Goal: Transaction & Acquisition: Purchase product/service

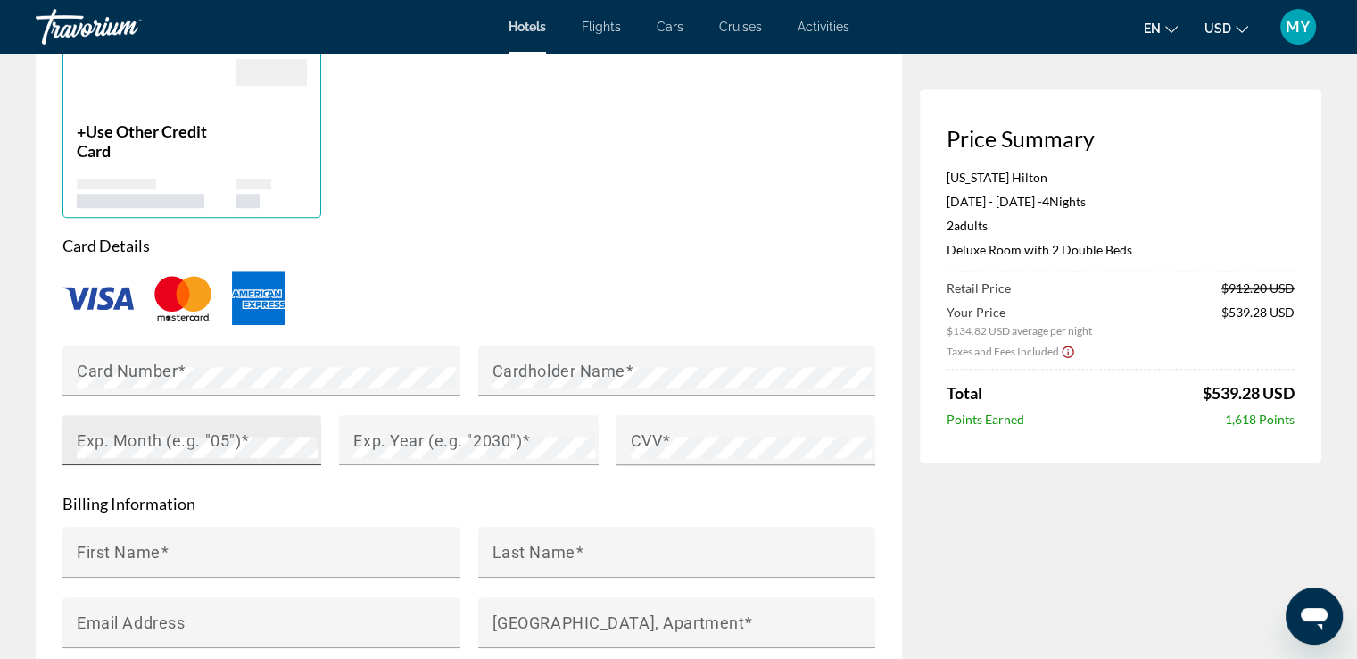
scroll to position [1428, 0]
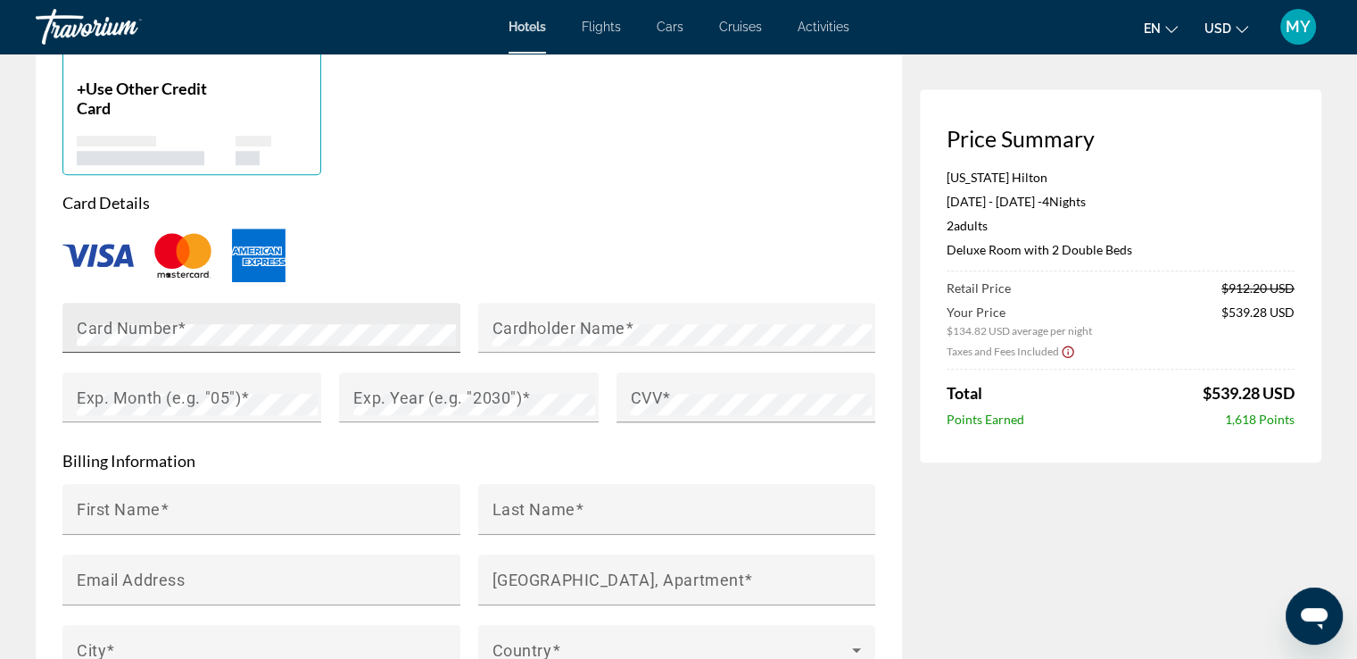
click at [114, 323] on mat-label "Card Number" at bounding box center [127, 327] width 101 height 19
click at [834, 141] on div "+ Use Other Credit Card" at bounding box center [469, 90] width 831 height 169
click at [284, 344] on div "Card Number" at bounding box center [267, 328] width 380 height 50
click at [303, 269] on div "Main content" at bounding box center [468, 255] width 813 height 59
click at [118, 475] on form "Card Details Card Number Cardholder Name Exp. Month (e.g. "05") Exp. Year (e.g.…" at bounding box center [468, 497] width 813 height 608
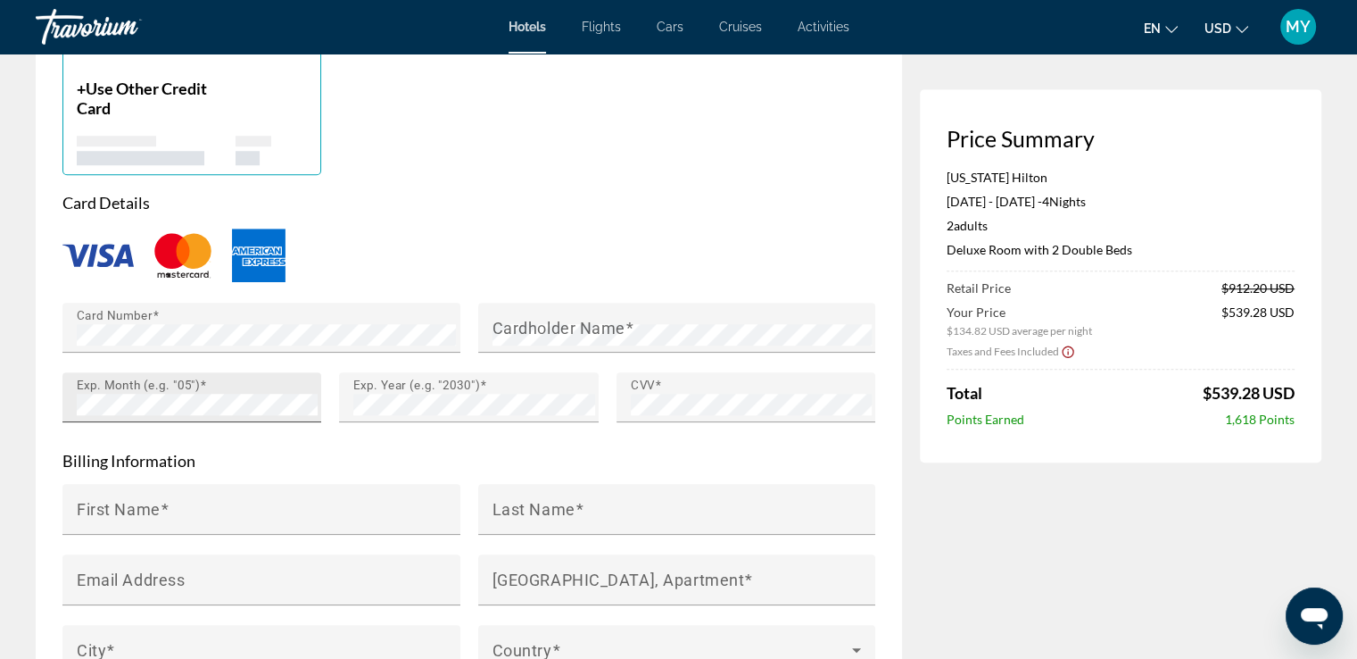
click at [136, 415] on div "Exp. Month (e.g. "05")" at bounding box center [197, 397] width 241 height 50
click at [136, 414] on div "Exp. Month (e.g. "05")" at bounding box center [197, 397] width 241 height 50
click at [536, 319] on mat-label "Cardholder Name" at bounding box center [559, 327] width 133 height 19
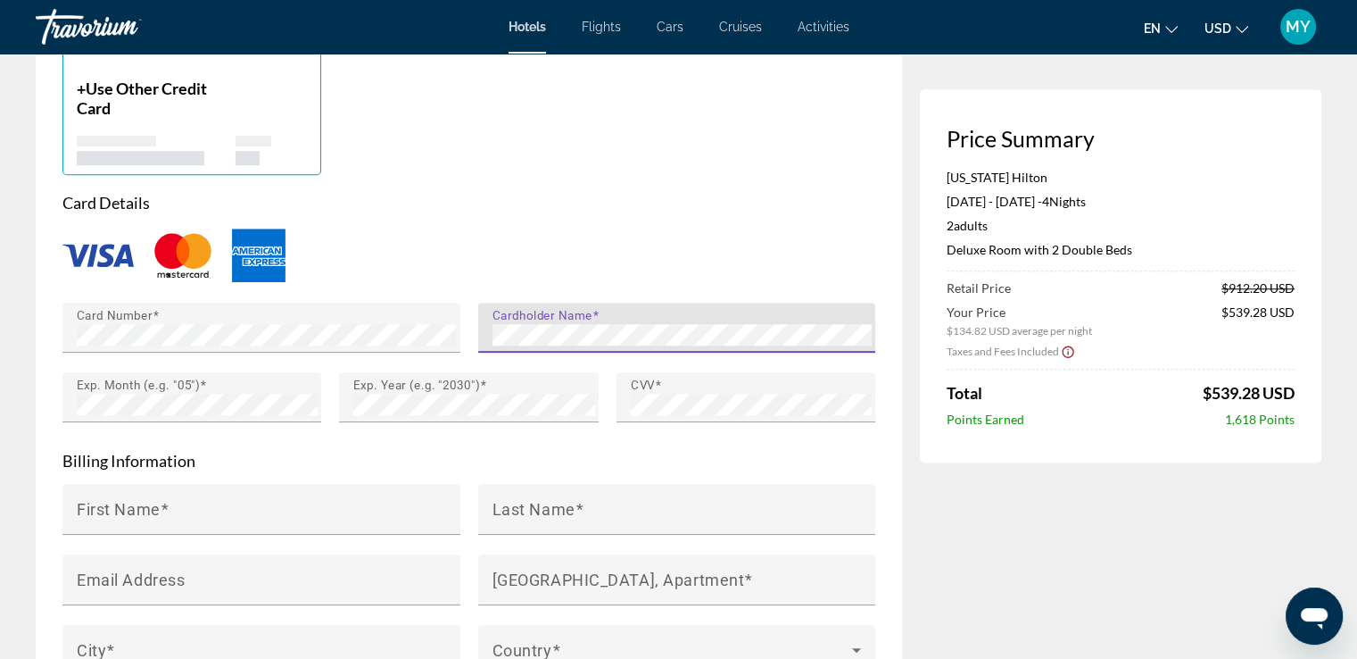
click at [261, 458] on p "Billing Information" at bounding box center [468, 461] width 813 height 20
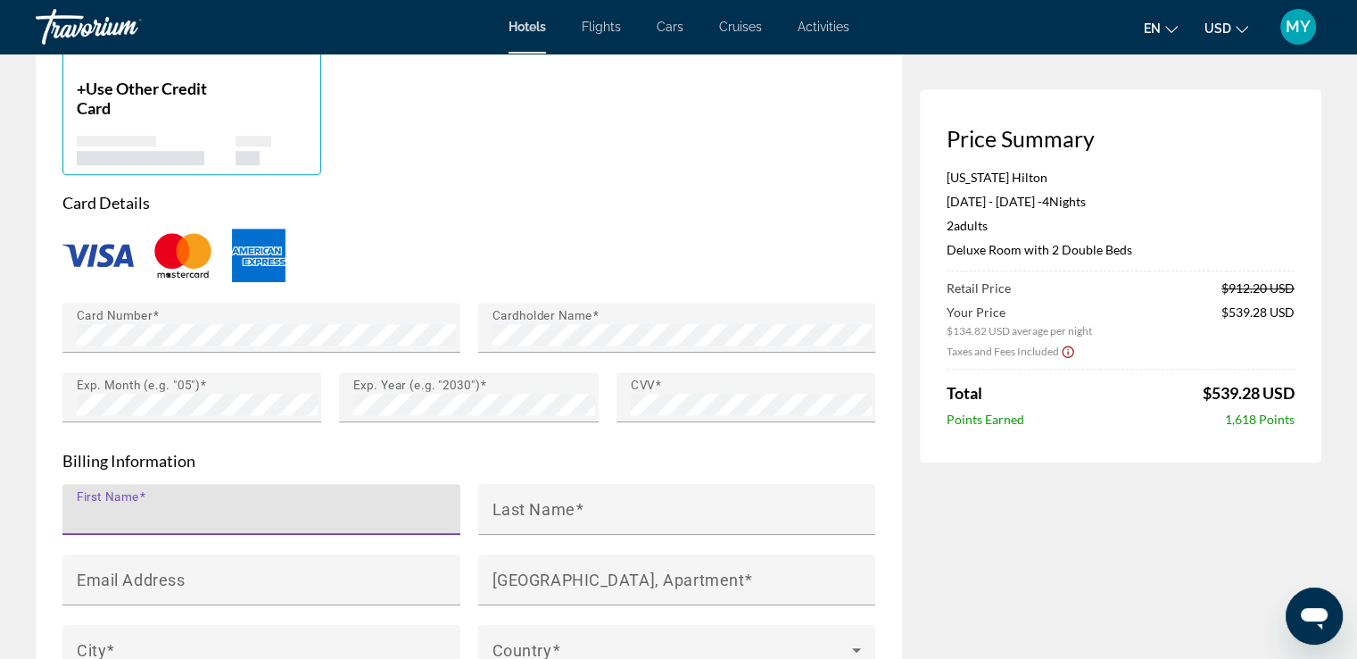
click at [233, 506] on input "First Name" at bounding box center [267, 516] width 380 height 21
type input "*******"
type input "*****"
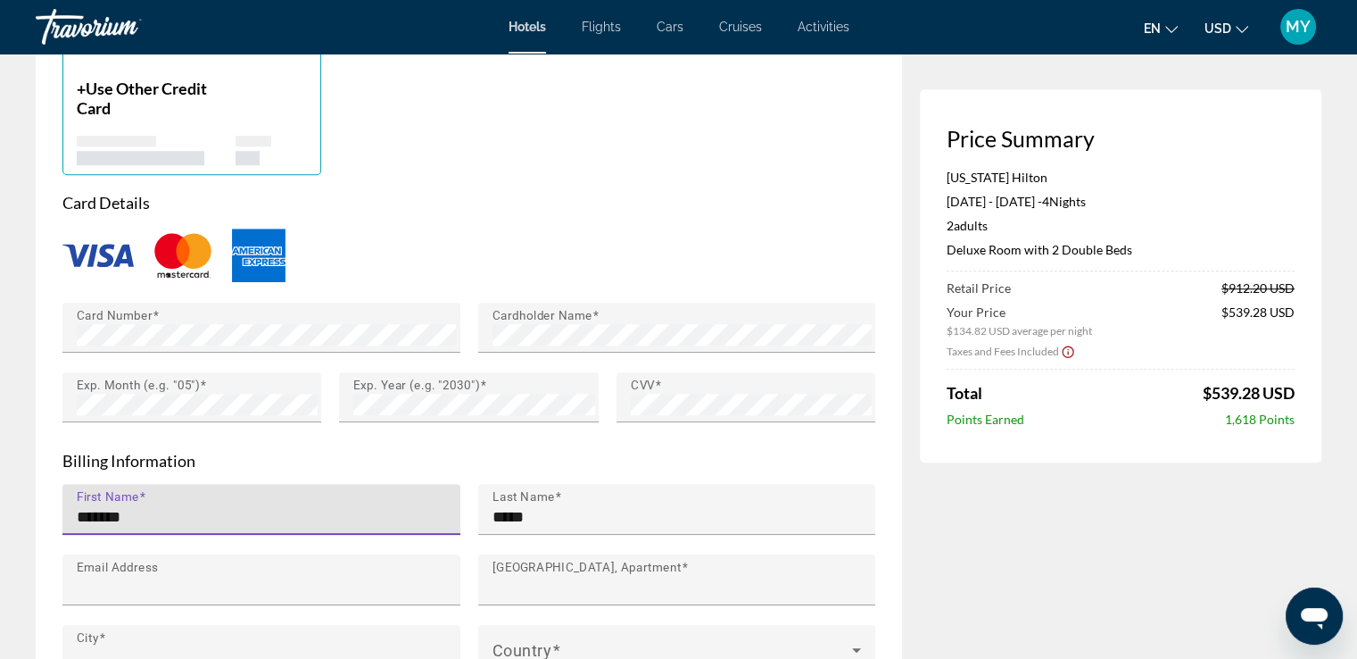
type input "**********"
type input "**"
type input "**********"
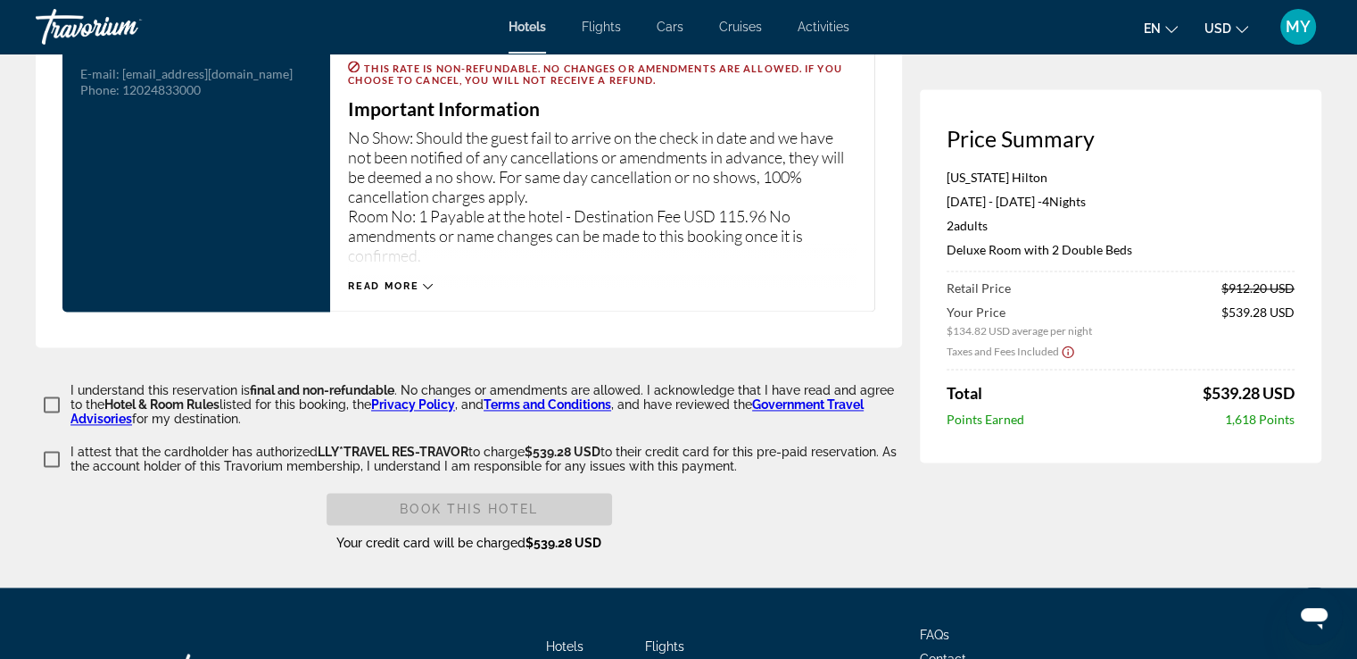
scroll to position [2410, 0]
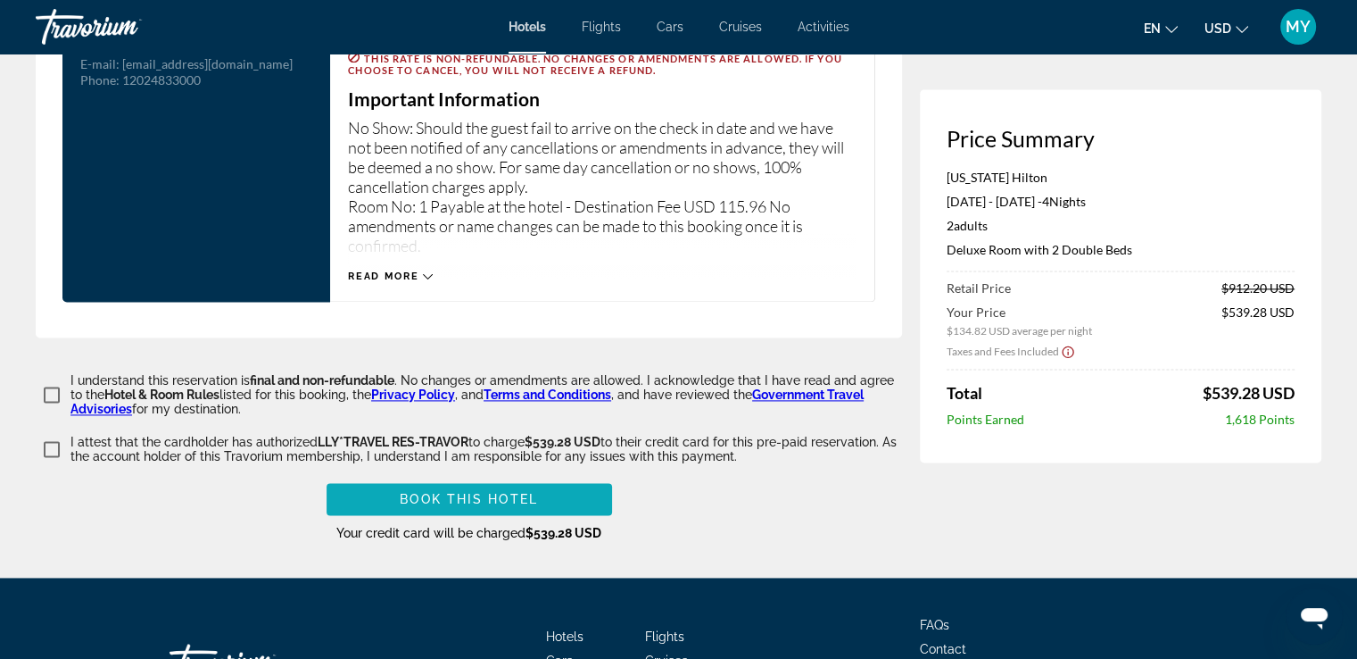
click at [516, 492] on span "Book this hotel" at bounding box center [469, 499] width 138 height 14
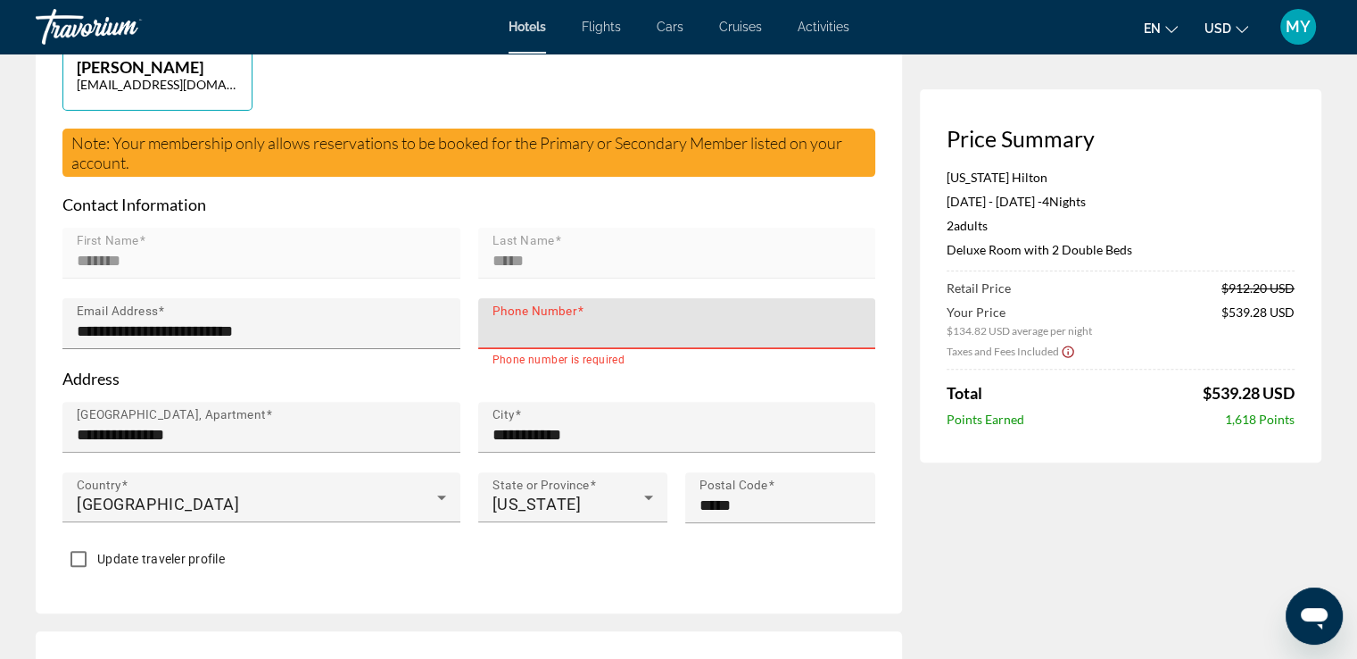
click at [550, 325] on input "Phone Number" at bounding box center [683, 330] width 380 height 21
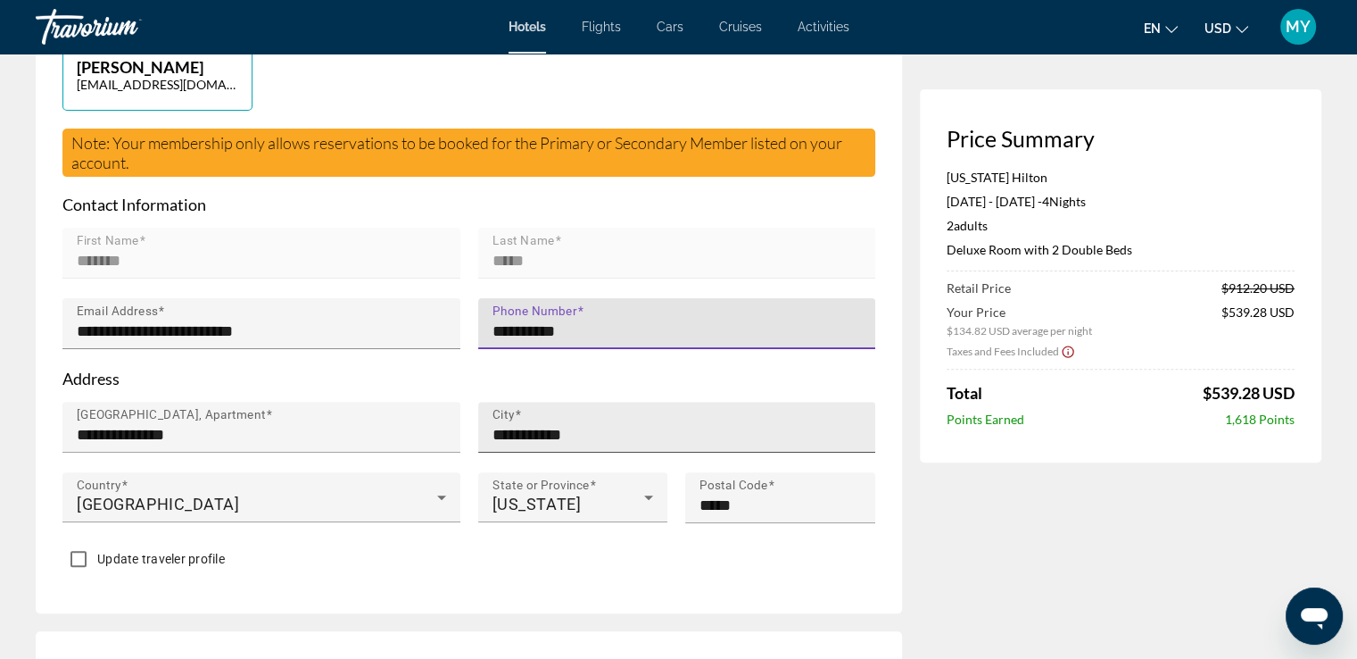
type input "**********"
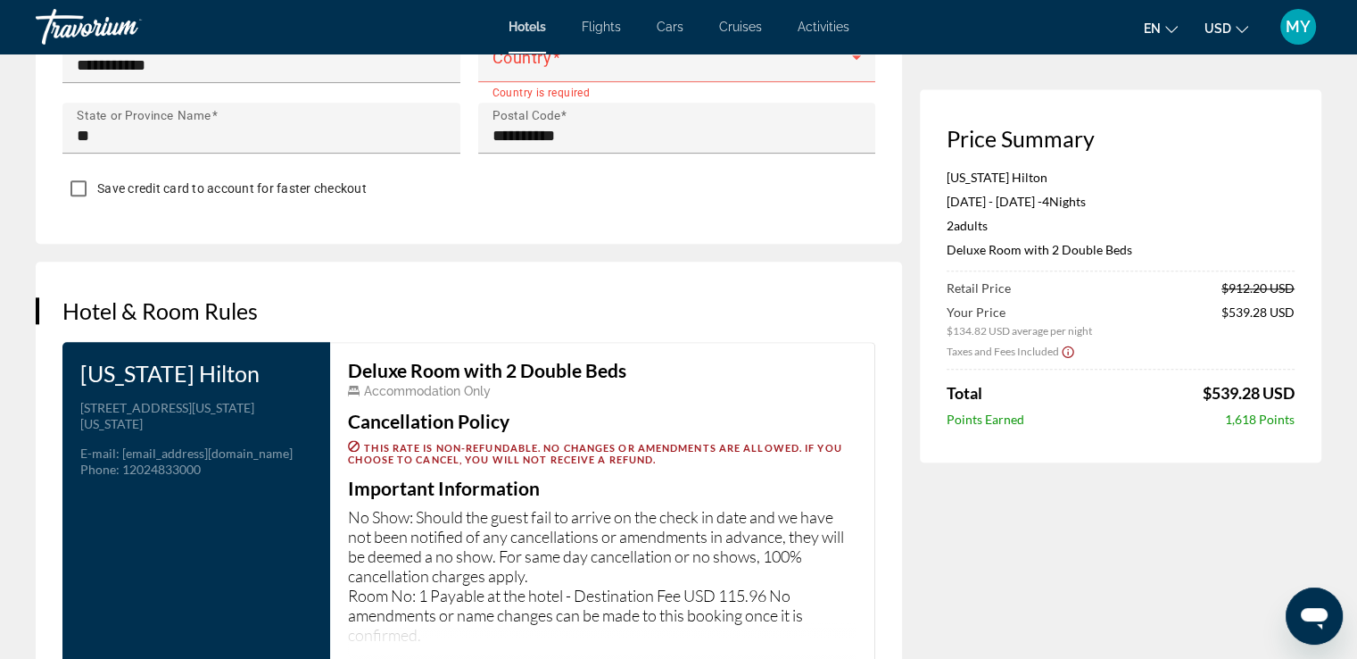
scroll to position [1825, 0]
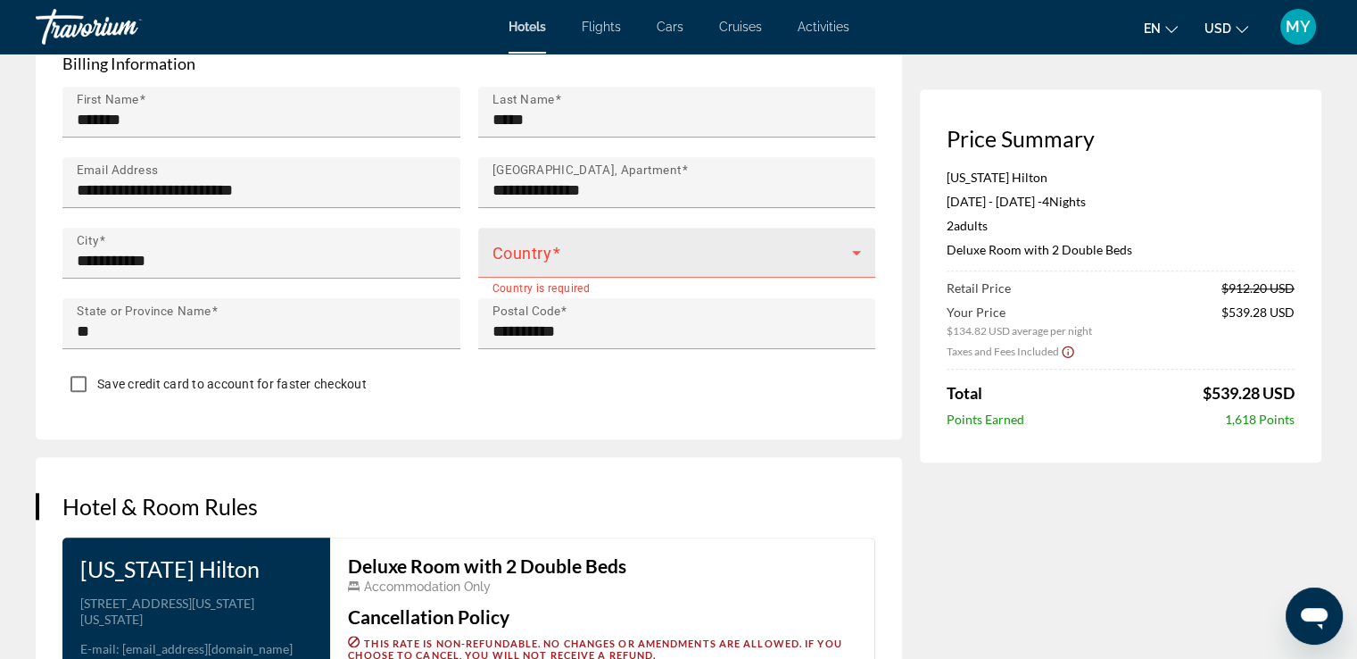
click at [537, 258] on span "Main content" at bounding box center [673, 259] width 361 height 21
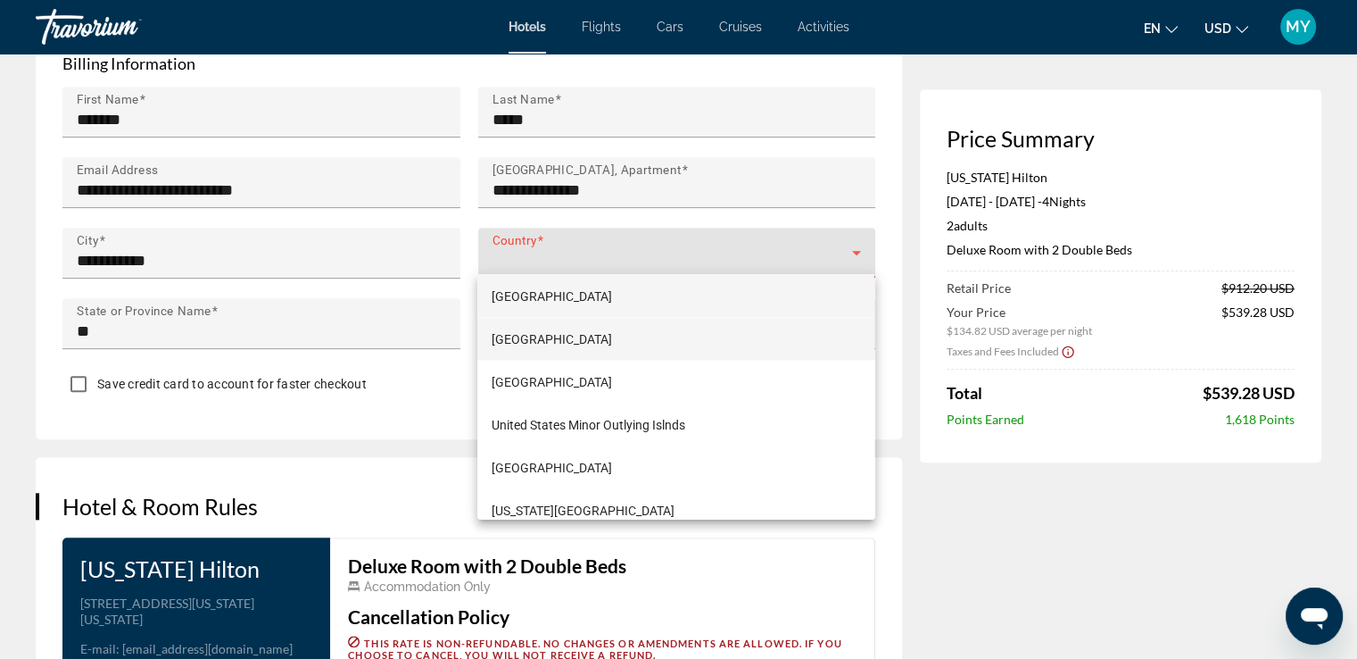
scroll to position [10352, 0]
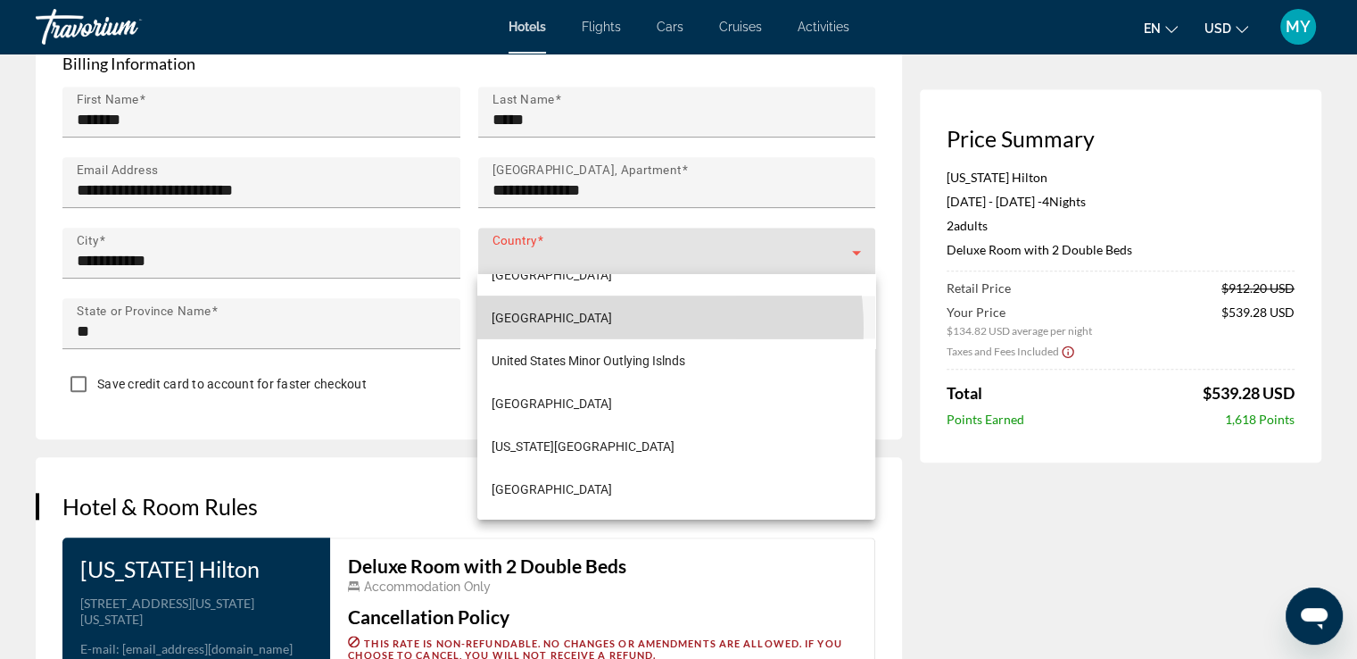
click at [573, 328] on mat-option "[GEOGRAPHIC_DATA]" at bounding box center [675, 316] width 397 height 43
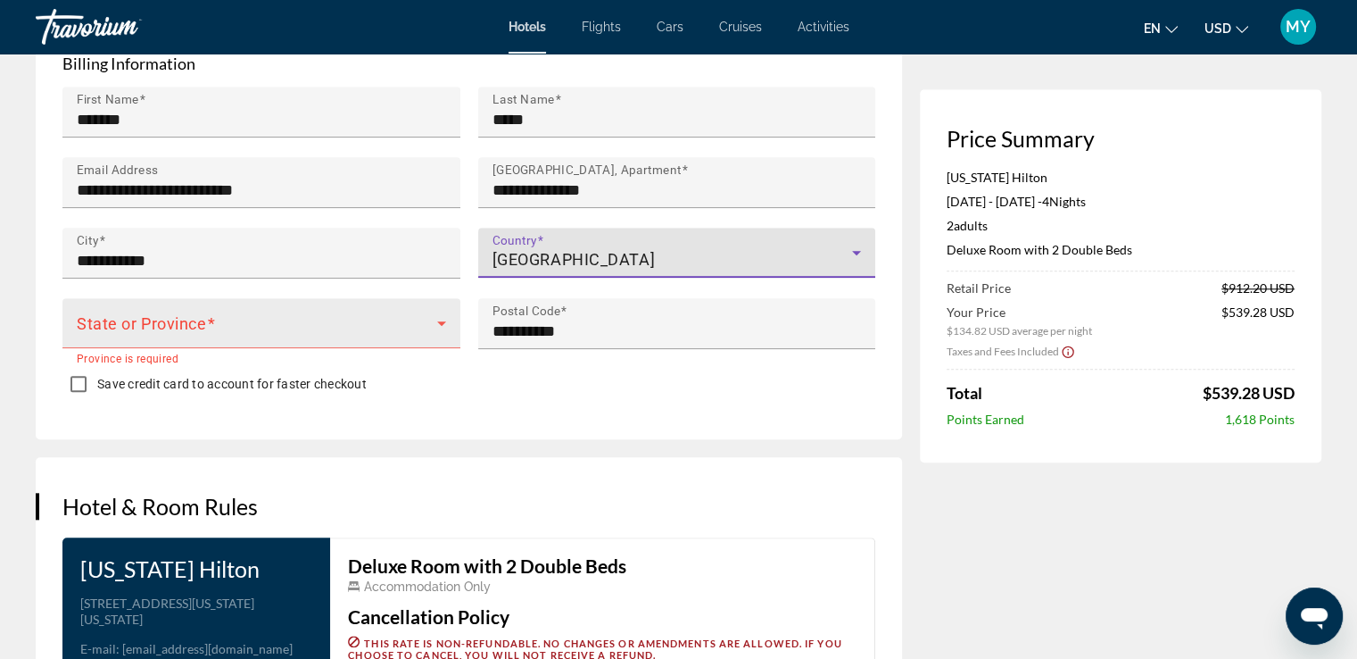
click at [347, 325] on span "Main content" at bounding box center [257, 329] width 361 height 21
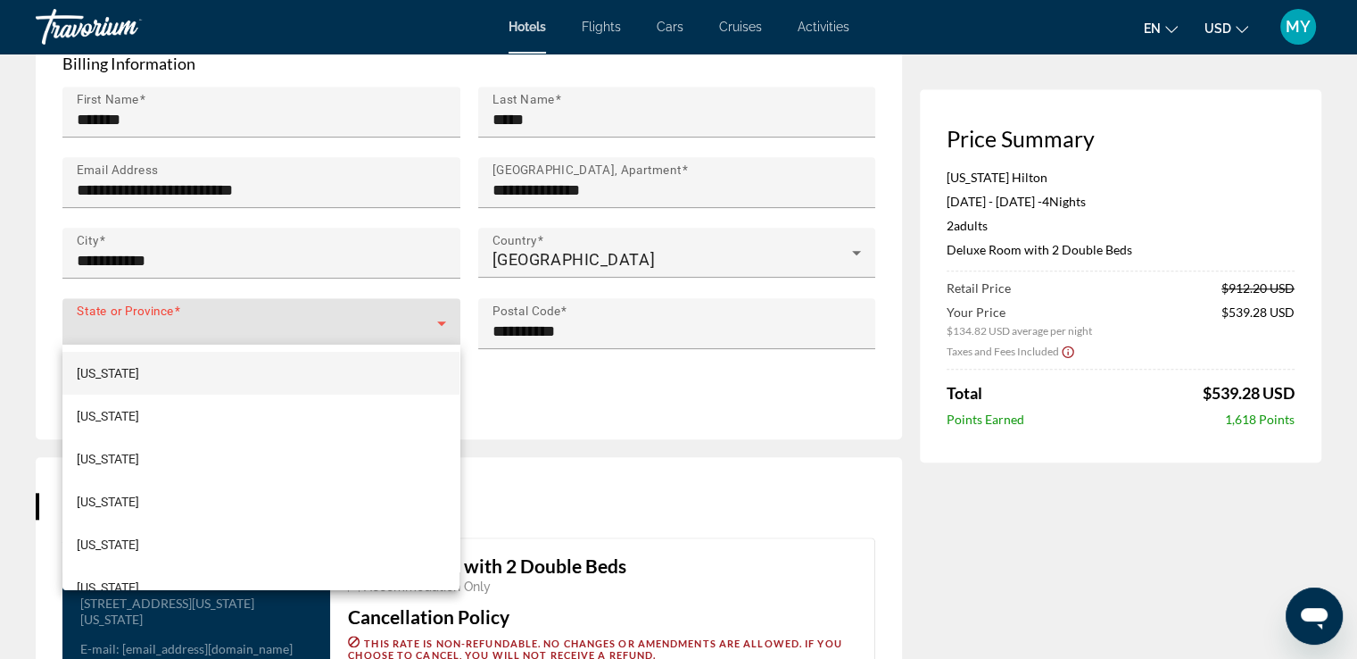
scroll to position [1431, 0]
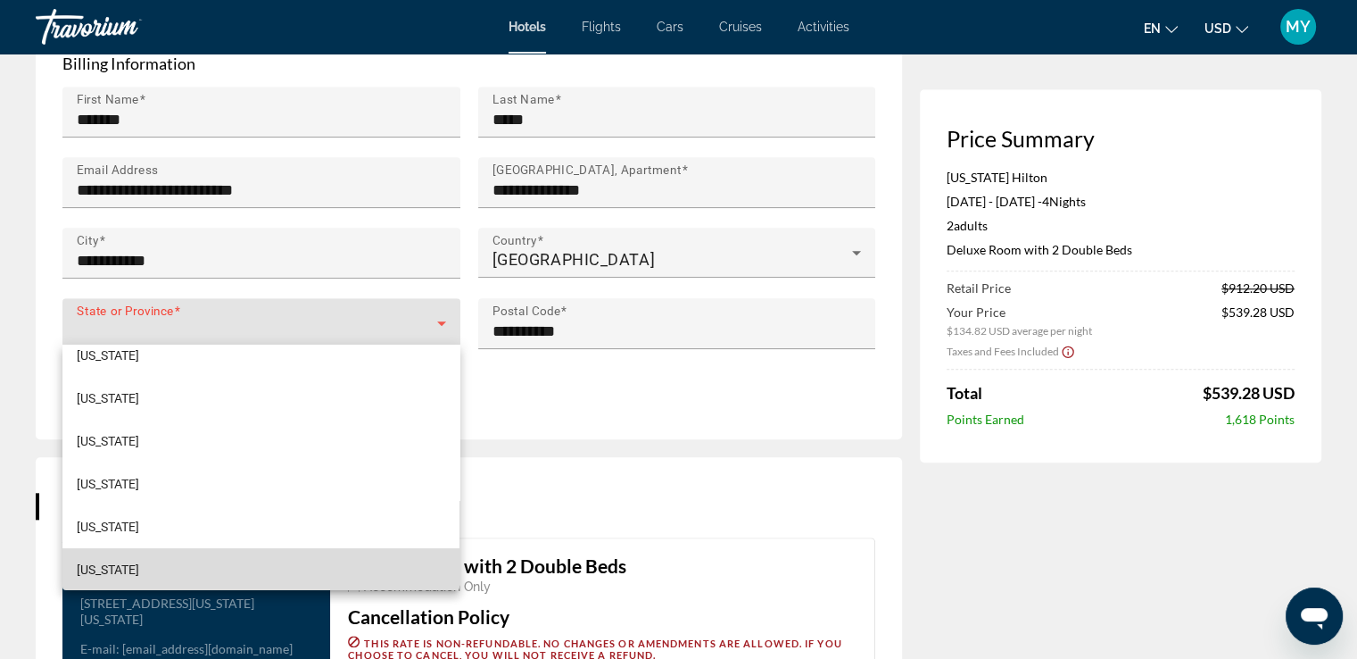
click at [276, 572] on mat-option "[US_STATE]" at bounding box center [260, 569] width 397 height 43
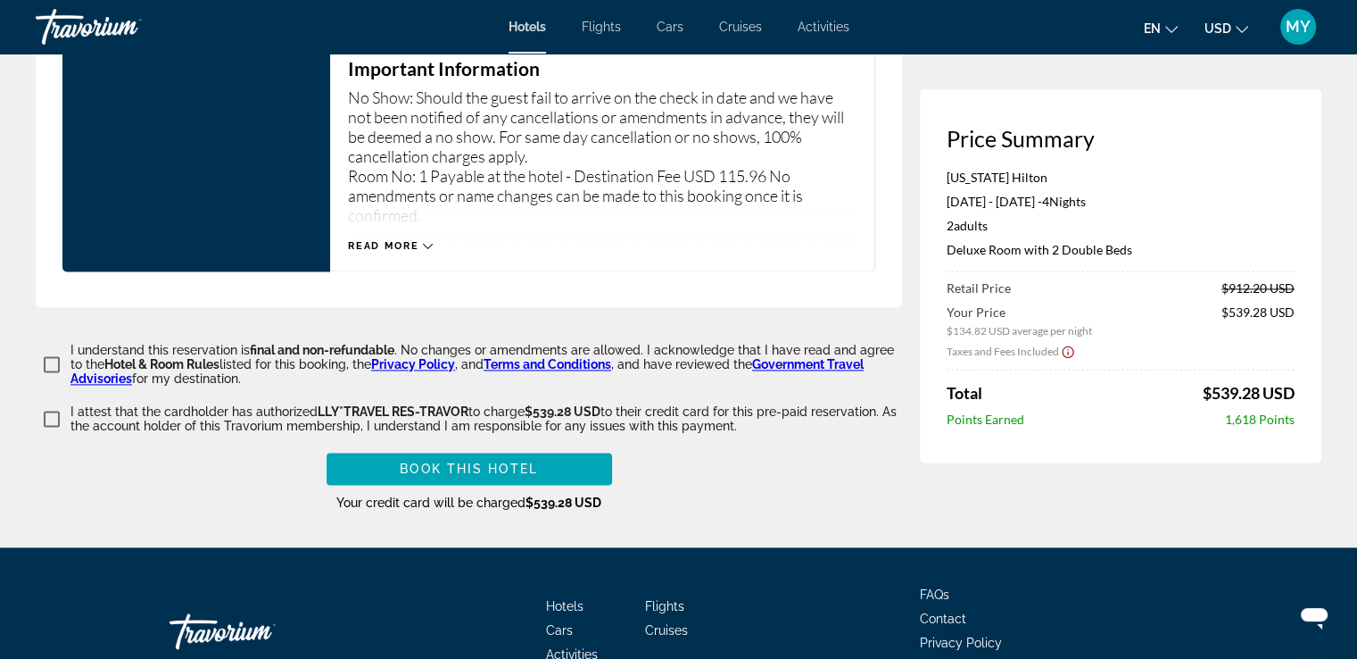
scroll to position [2450, 0]
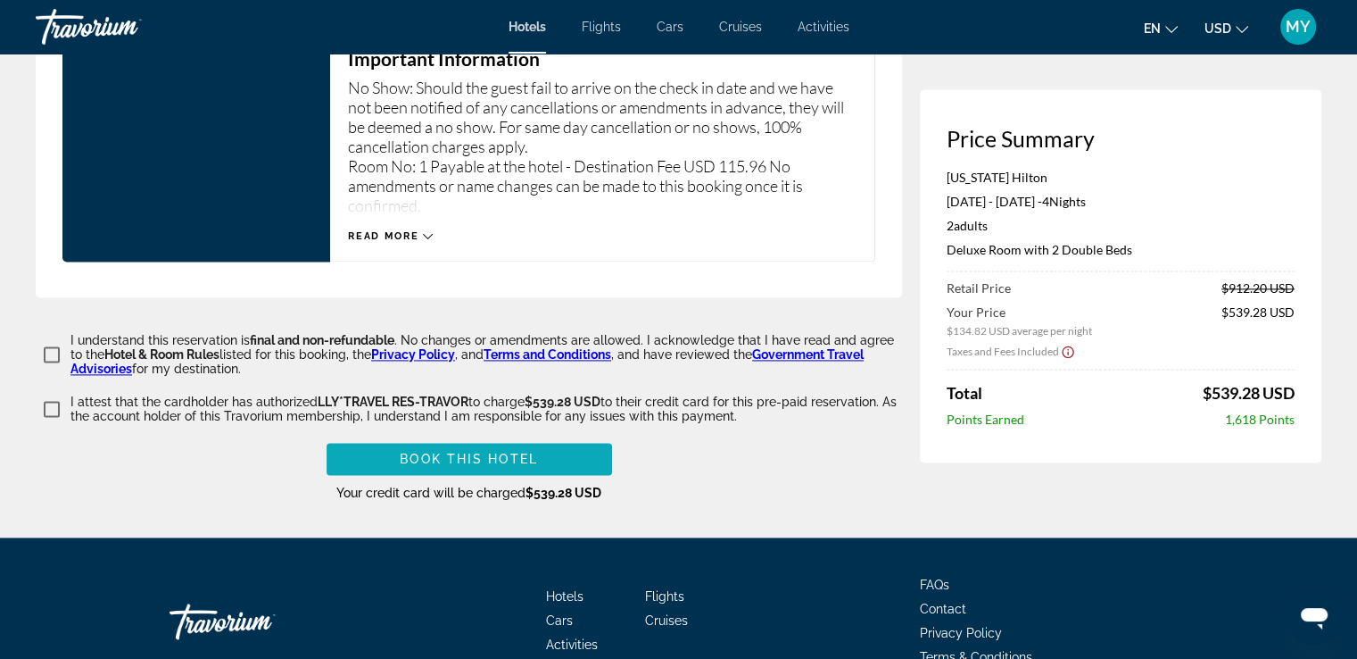
click at [565, 458] on span "Main content" at bounding box center [470, 458] width 286 height 43
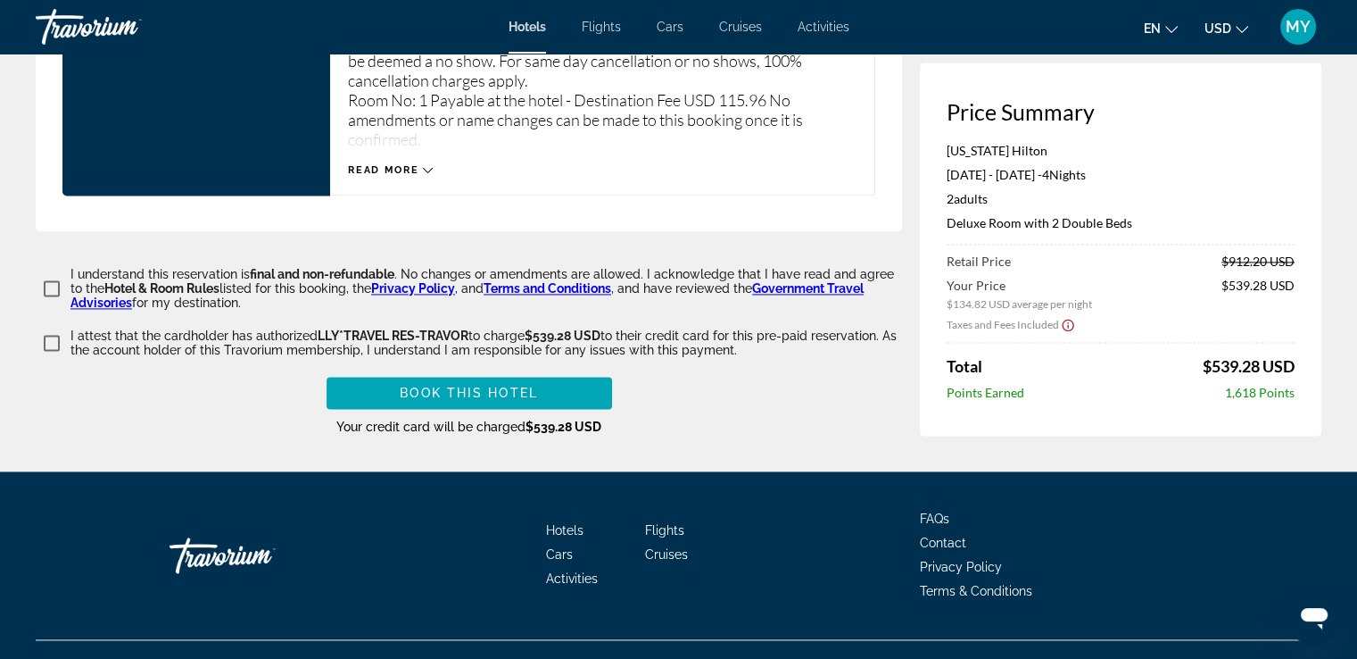
scroll to position [2627, 0]
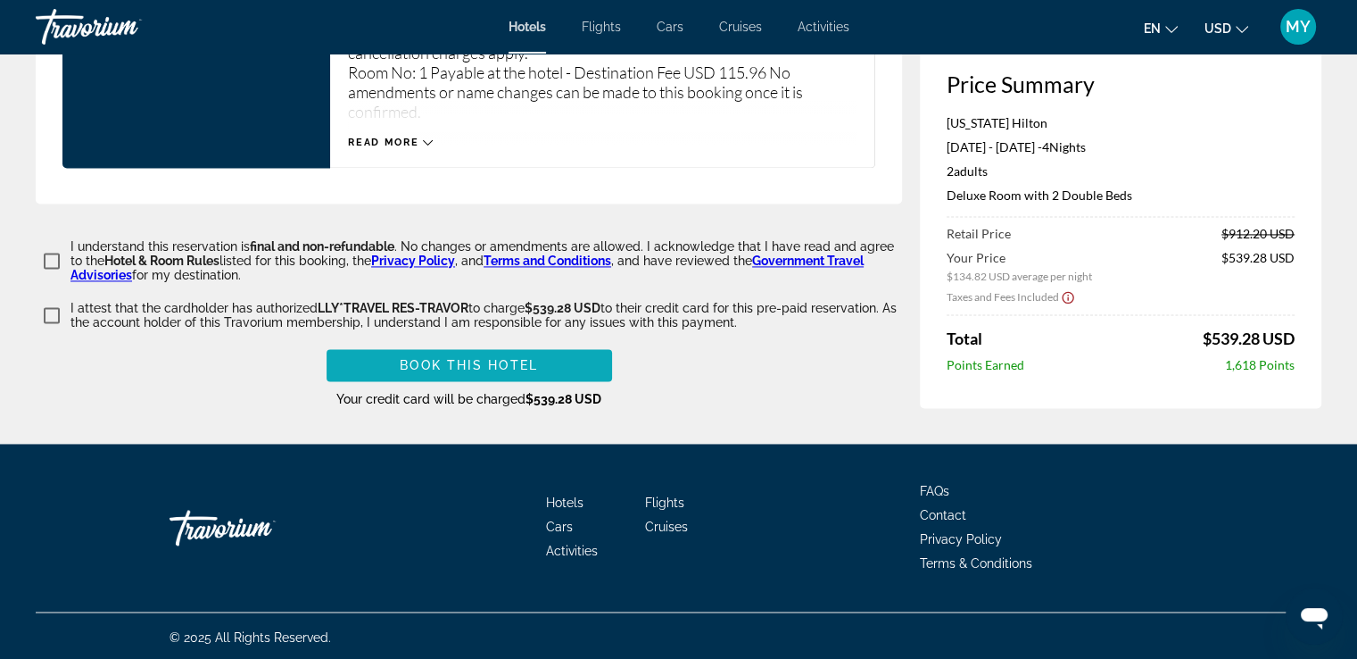
click at [568, 361] on span "Main content" at bounding box center [470, 365] width 286 height 43
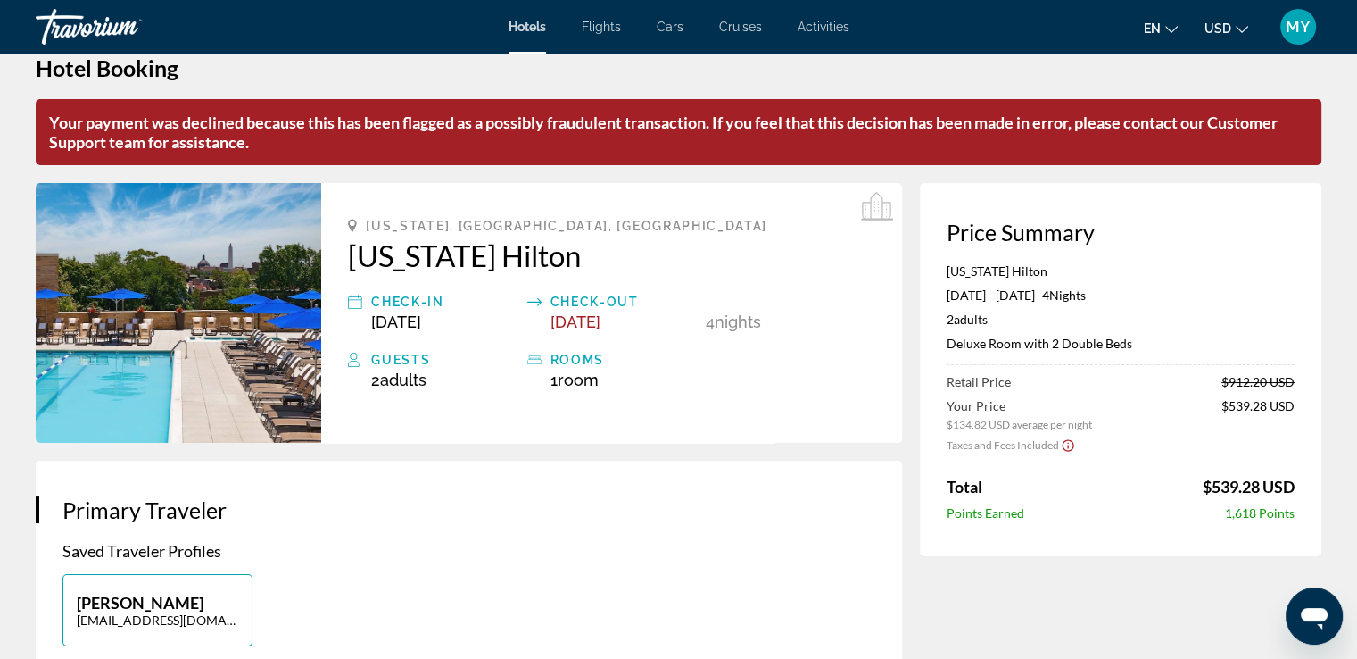
scroll to position [0, 0]
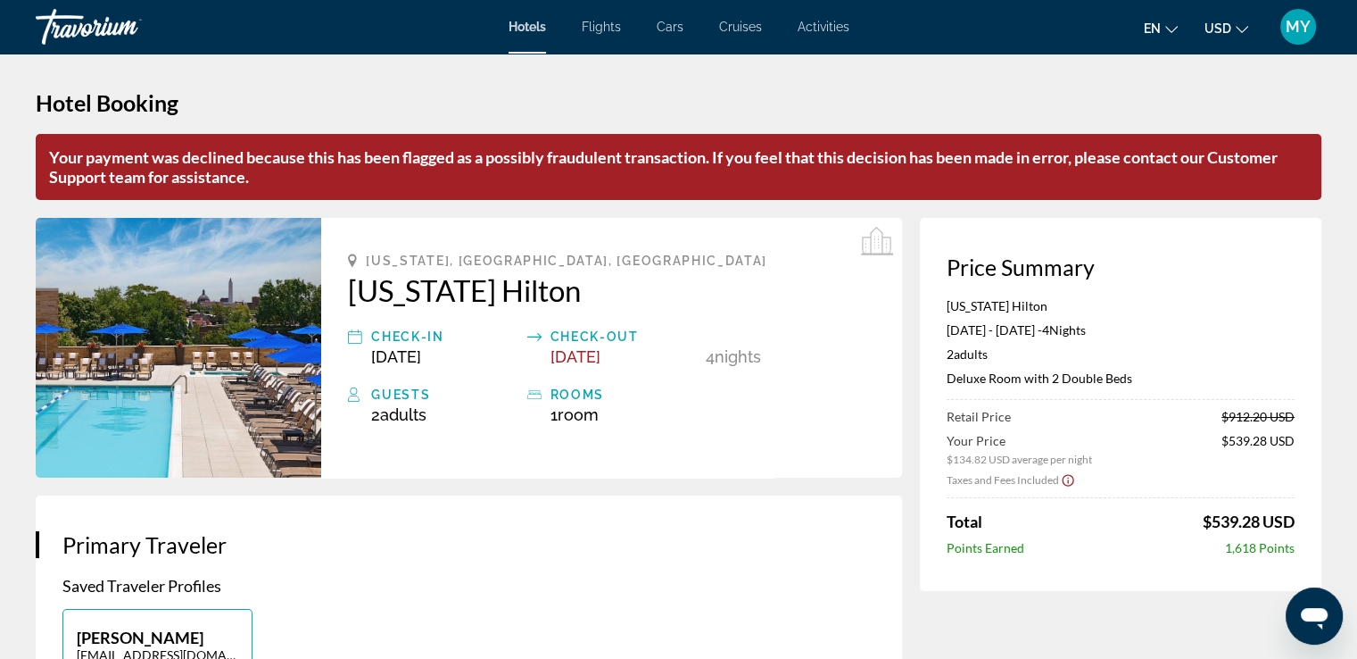
drag, startPoint x: 1246, startPoint y: 159, endPoint x: 1228, endPoint y: 172, distance: 22.3
click at [1242, 165] on p "Your payment was declined because this has been flagged as a possibly fraudulen…" at bounding box center [679, 167] width 1286 height 66
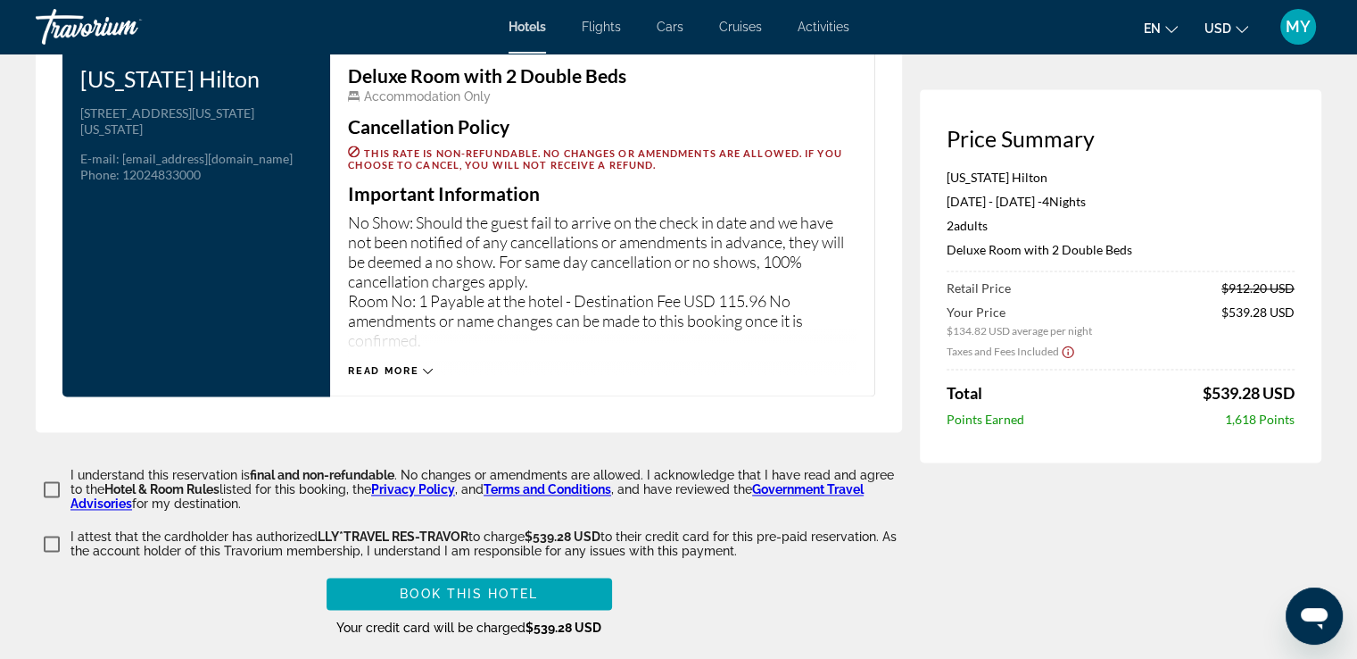
scroll to position [2588, 0]
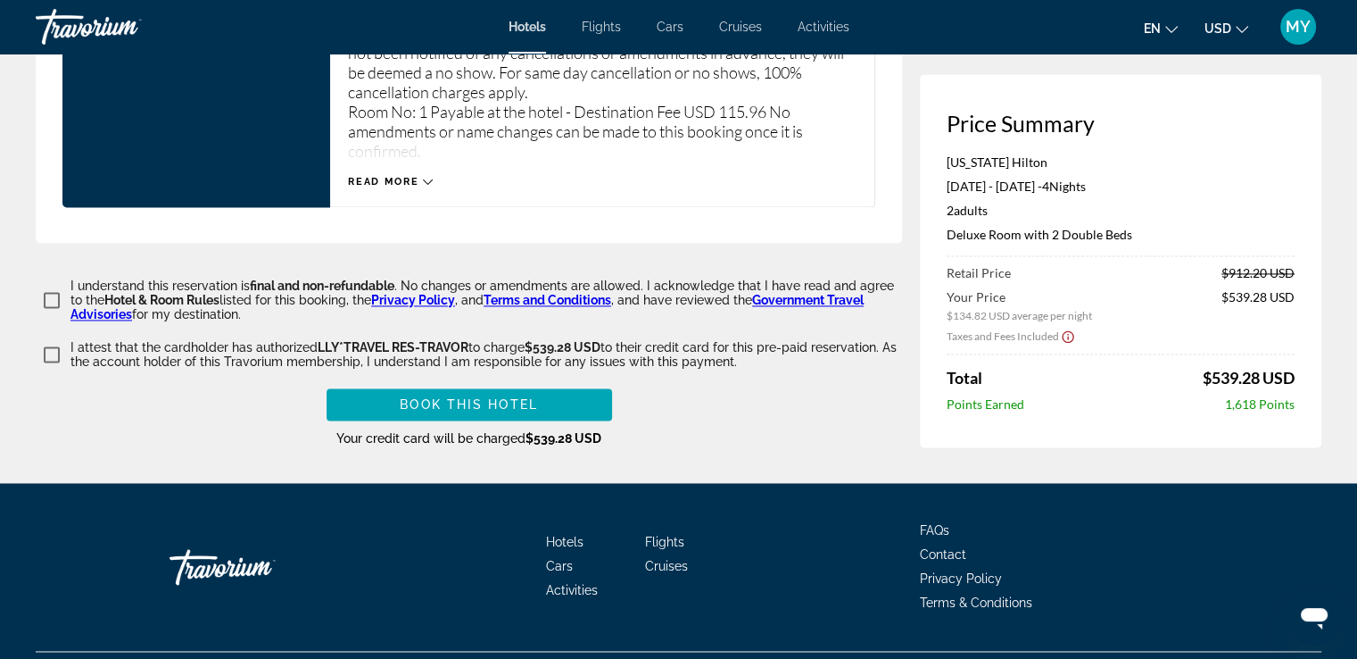
click at [951, 548] on span "Contact" at bounding box center [943, 554] width 46 height 14
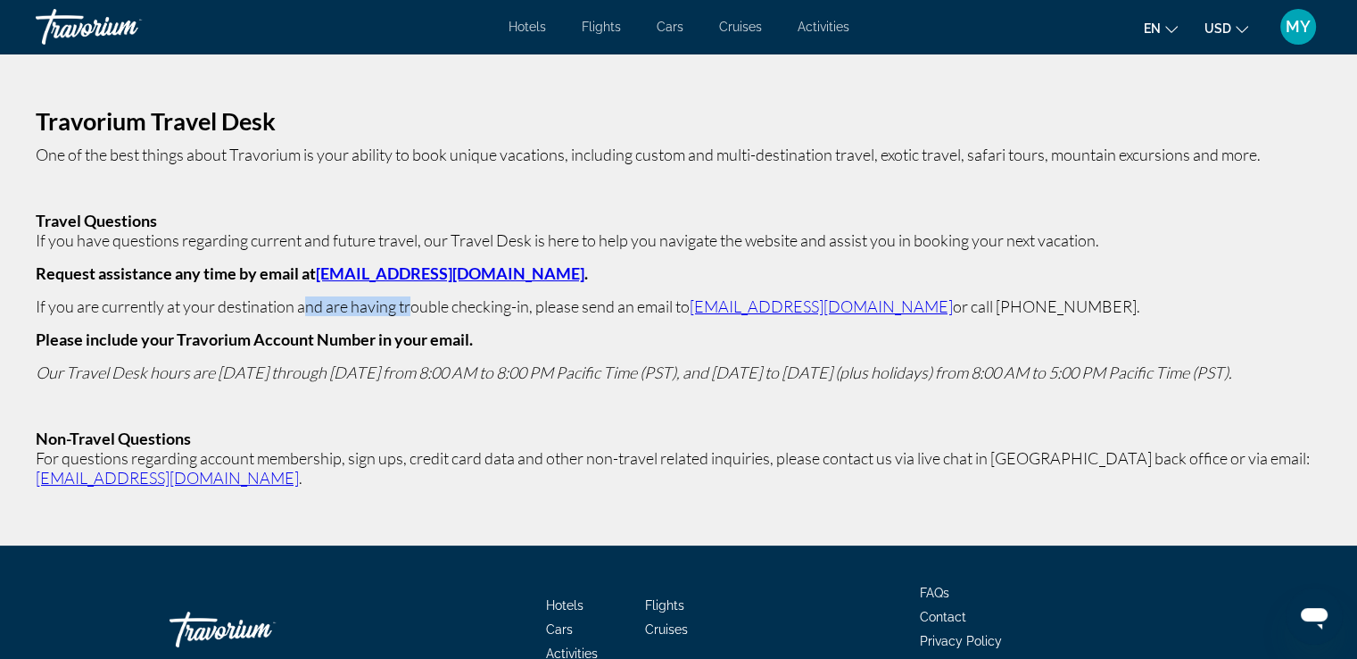
drag, startPoint x: 311, startPoint y: 287, endPoint x: 414, endPoint y: 290, distance: 103.6
click at [414, 290] on p "Travorium Travel Desk One of the best things about Travorium is your ability to…" at bounding box center [679, 300] width 1286 height 376
click at [538, 293] on p "Travorium Travel Desk One of the best things about Travorium is your ability to…" at bounding box center [679, 300] width 1286 height 376
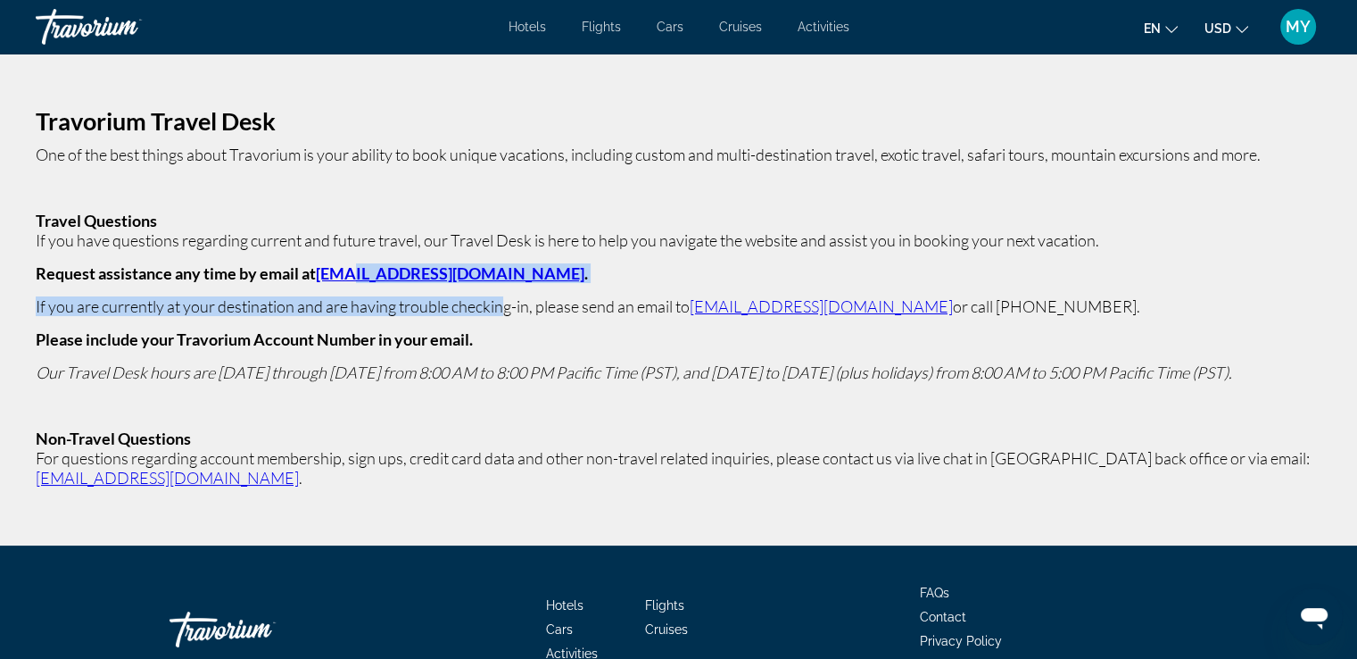
drag, startPoint x: 491, startPoint y: 286, endPoint x: 339, endPoint y: 280, distance: 151.8
click at [339, 280] on p "Travorium Travel Desk One of the best things about Travorium is your ability to…" at bounding box center [679, 300] width 1286 height 376
click at [525, 278] on p "Request assistance any time by email at [EMAIL_ADDRESS][DOMAIN_NAME] ." at bounding box center [679, 273] width 1286 height 20
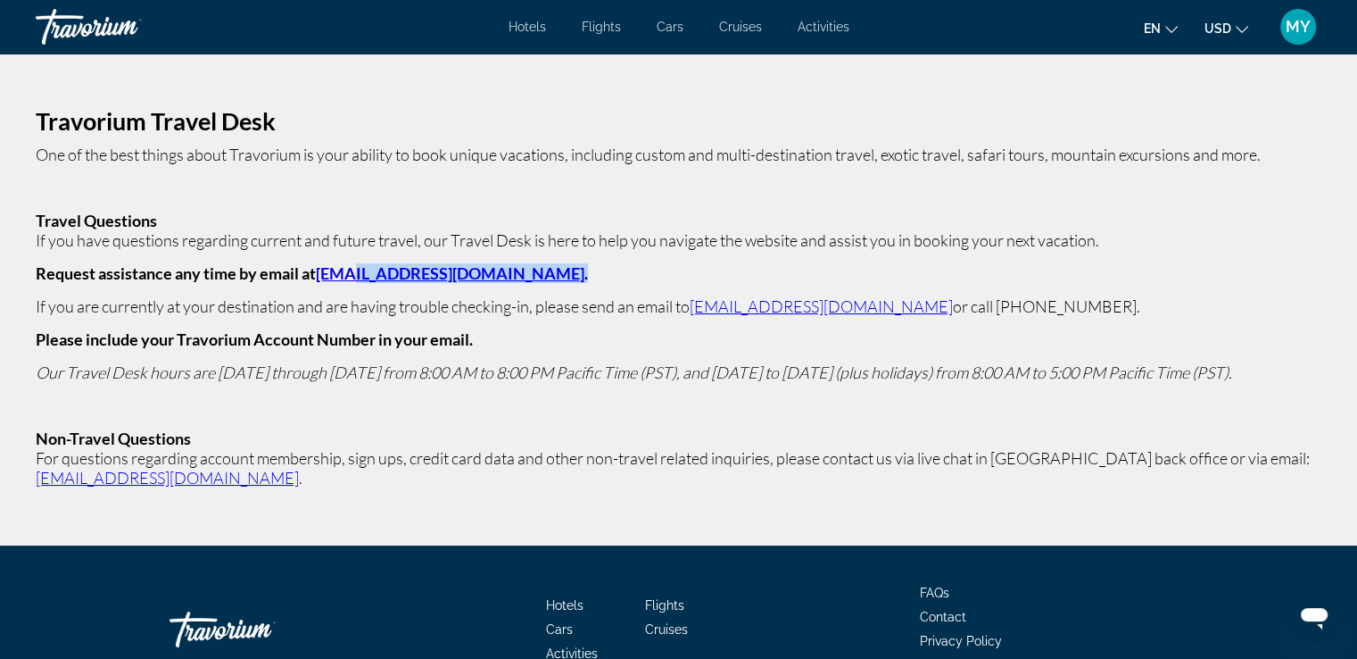
drag, startPoint x: 507, startPoint y: 281, endPoint x: 345, endPoint y: 281, distance: 161.5
click at [345, 281] on p "Request assistance any time by email at [EMAIL_ADDRESS][DOMAIN_NAME] ." at bounding box center [679, 273] width 1286 height 20
click at [323, 297] on p "If you are currently at your destination and are having trouble checking-in, pl…" at bounding box center [679, 306] width 1286 height 20
drag, startPoint x: 311, startPoint y: 277, endPoint x: 483, endPoint y: 293, distance: 173.0
click at [478, 278] on strong "Request assistance any time by email at [EMAIL_ADDRESS][DOMAIN_NAME] ." at bounding box center [312, 273] width 552 height 20
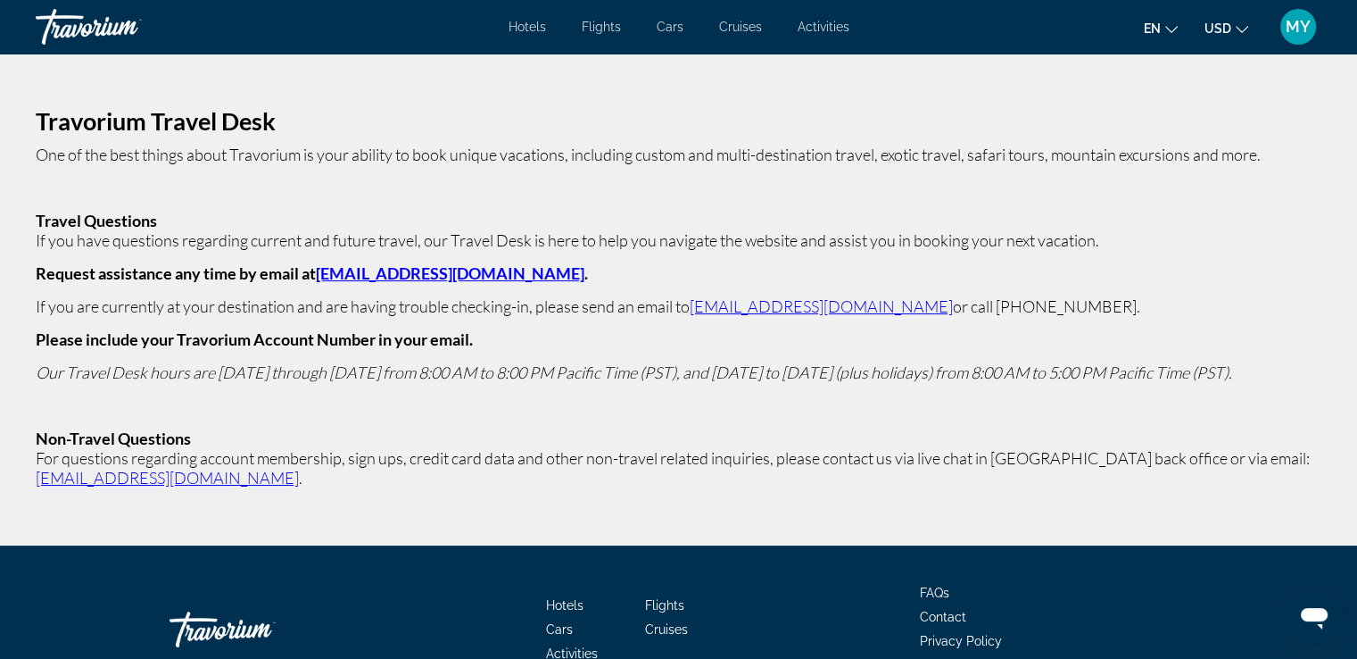
click at [496, 288] on p "Travorium Travel Desk One of the best things about Travorium is your ability to…" at bounding box center [679, 300] width 1286 height 376
drag, startPoint x: 503, startPoint y: 281, endPoint x: 314, endPoint y: 279, distance: 189.2
click at [314, 279] on strong "Request assistance any time by email at [EMAIL_ADDRESS][DOMAIN_NAME] ." at bounding box center [312, 273] width 552 height 20
copy link "[EMAIL_ADDRESS][DOMAIN_NAME]"
